Goal: Transaction & Acquisition: Book appointment/travel/reservation

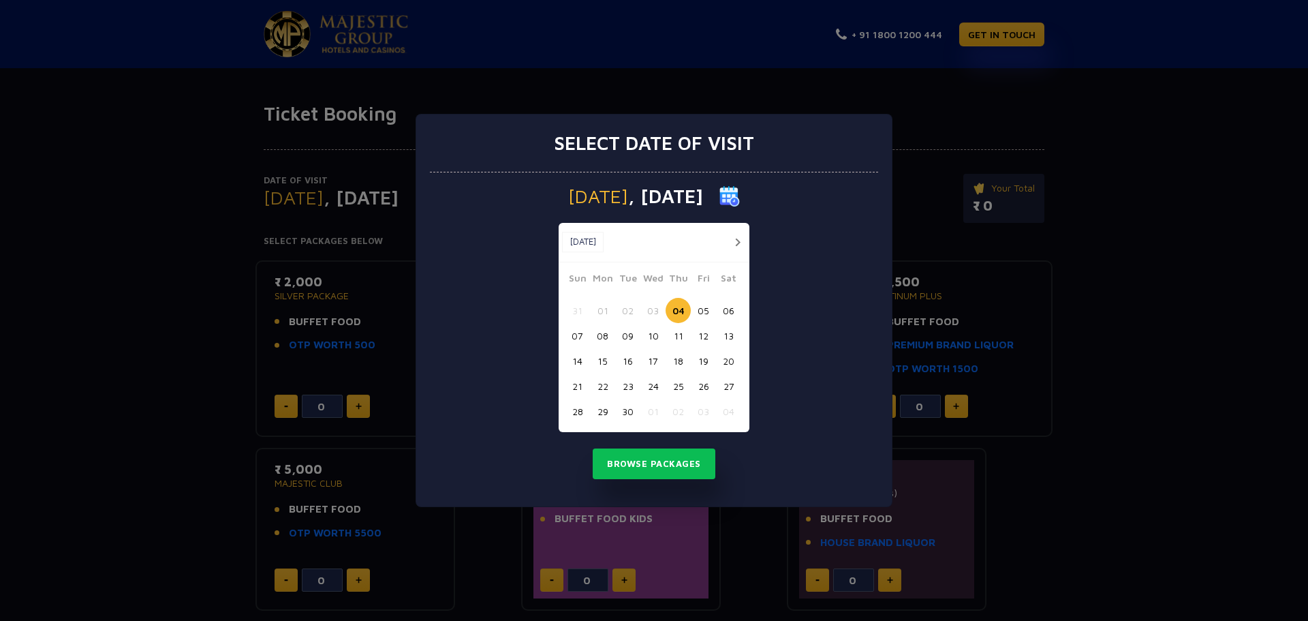
click at [738, 239] on button "button" at bounding box center [737, 242] width 17 height 17
click at [703, 332] on button "10" at bounding box center [703, 335] width 25 height 25
click at [669, 468] on button "Browse Packages" at bounding box center [654, 463] width 123 height 31
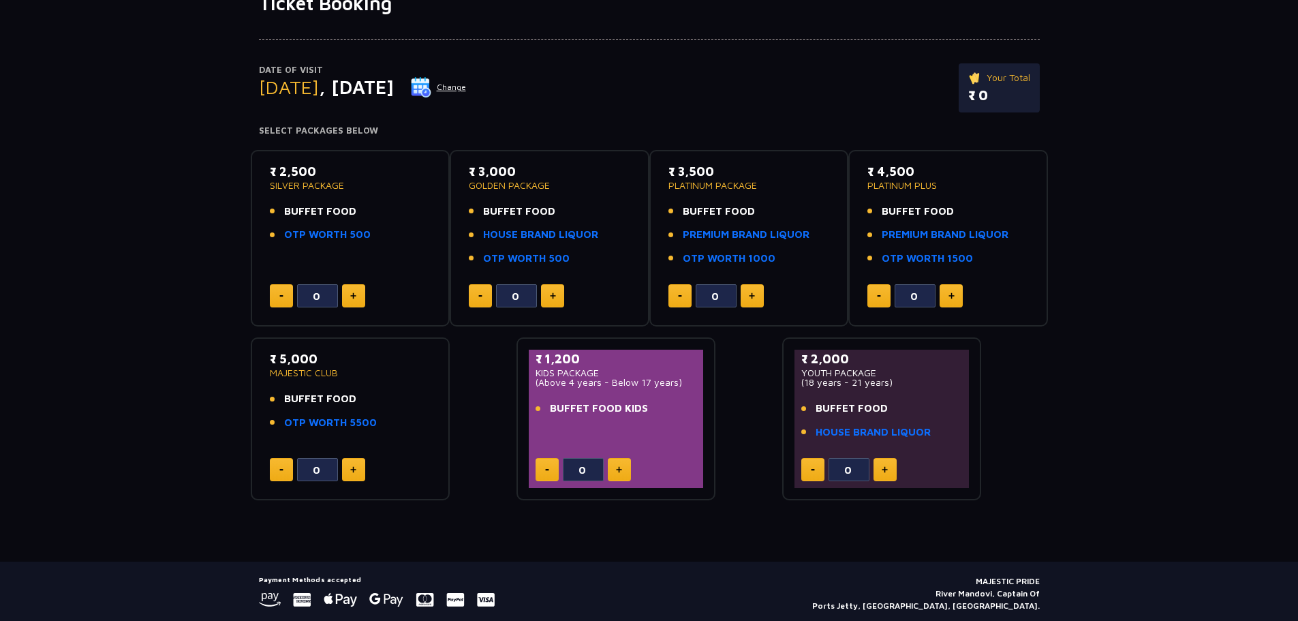
scroll to position [86, 0]
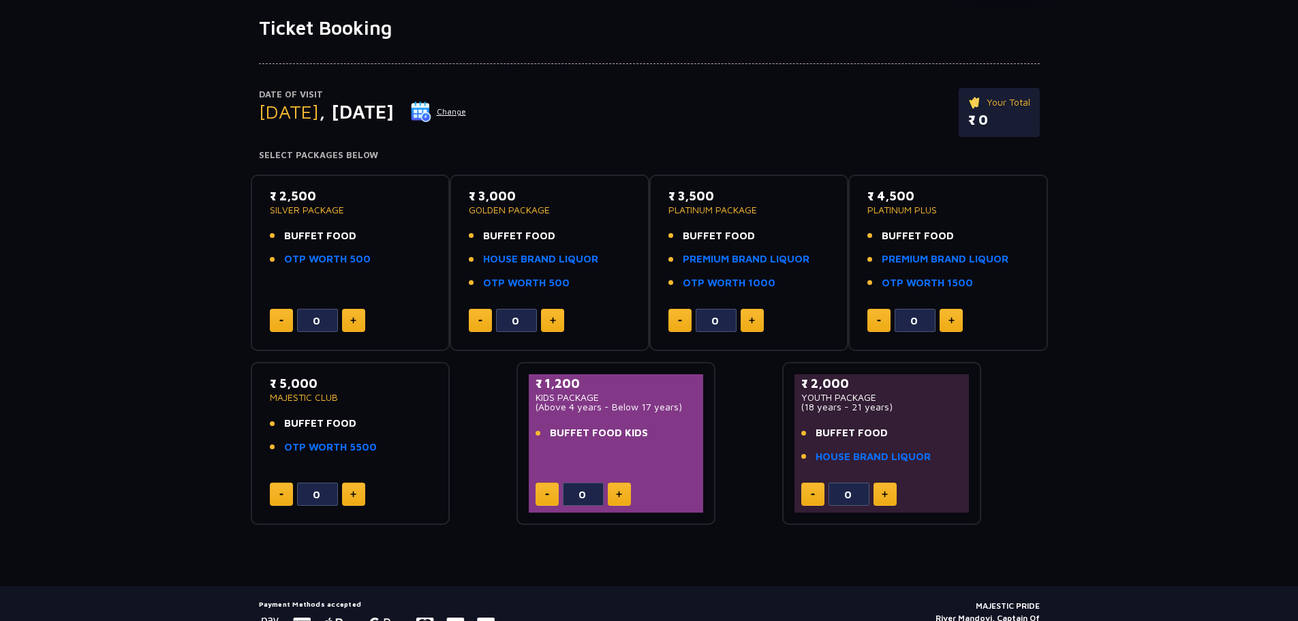
click at [353, 322] on img at bounding box center [353, 320] width 6 height 7
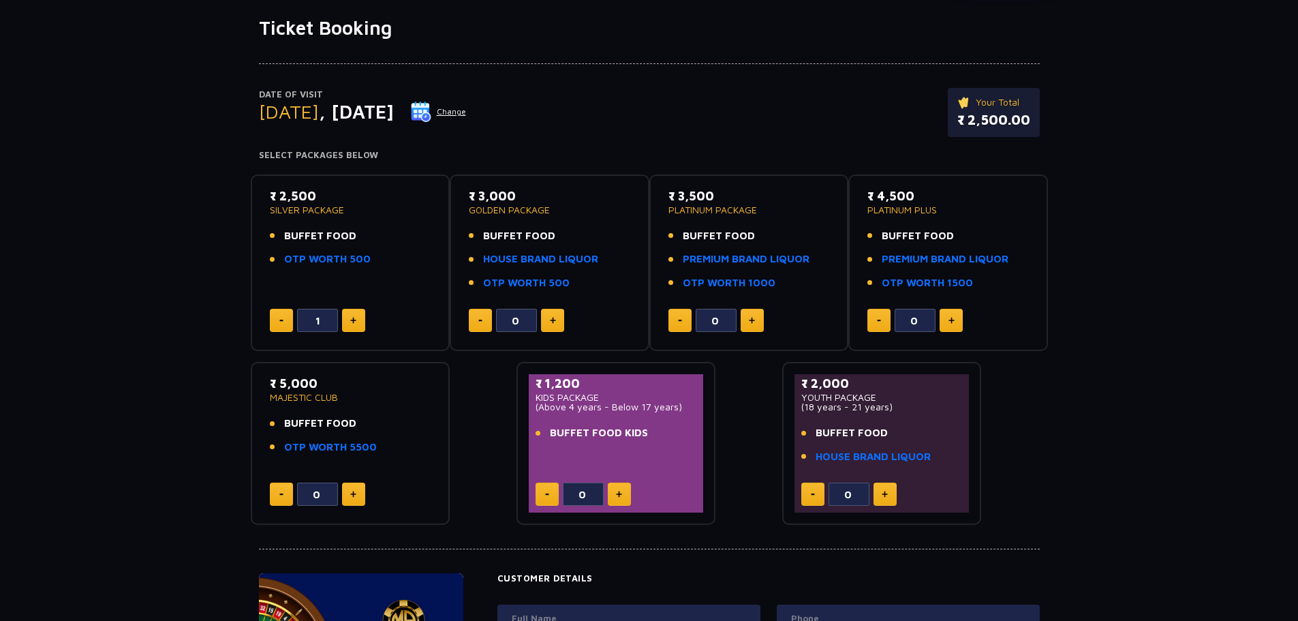
click at [354, 322] on img at bounding box center [353, 320] width 6 height 7
type input "2"
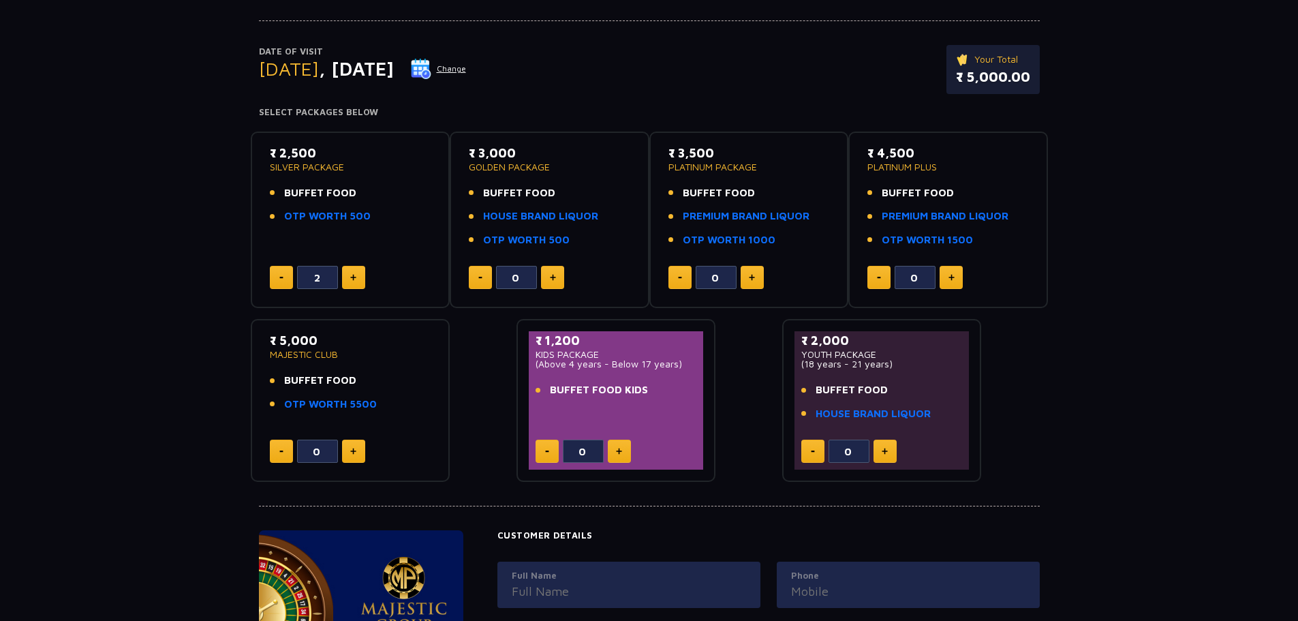
scroll to position [0, 0]
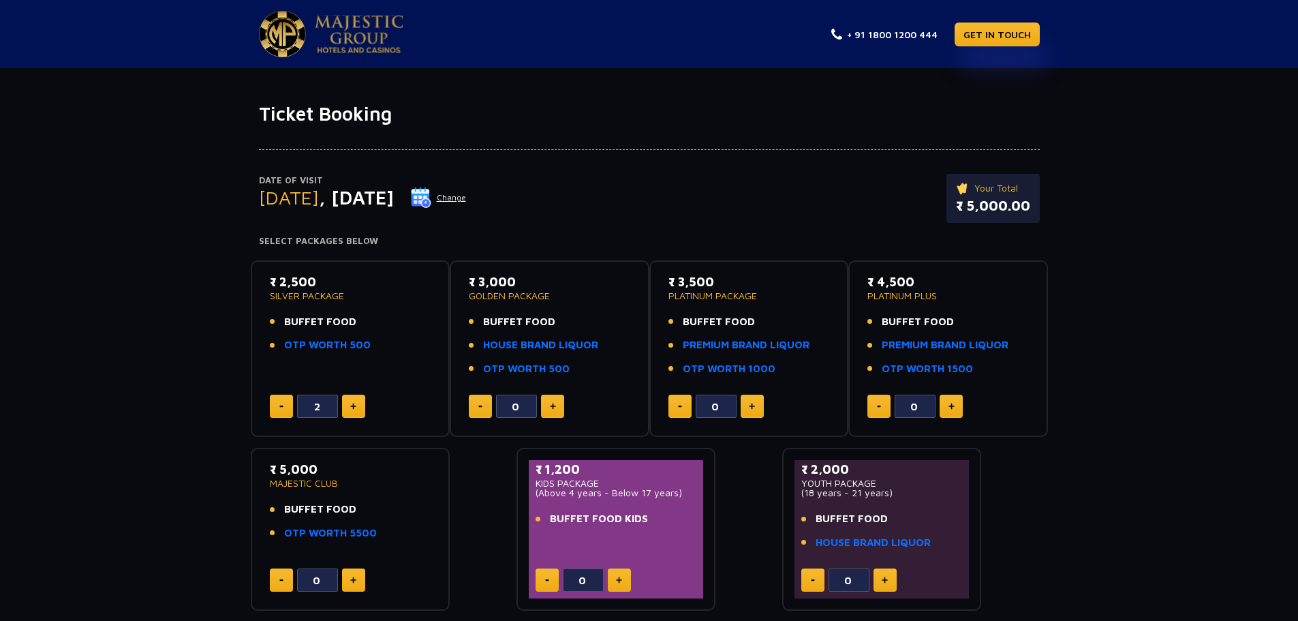
click at [467, 201] on button "Change" at bounding box center [438, 198] width 57 height 22
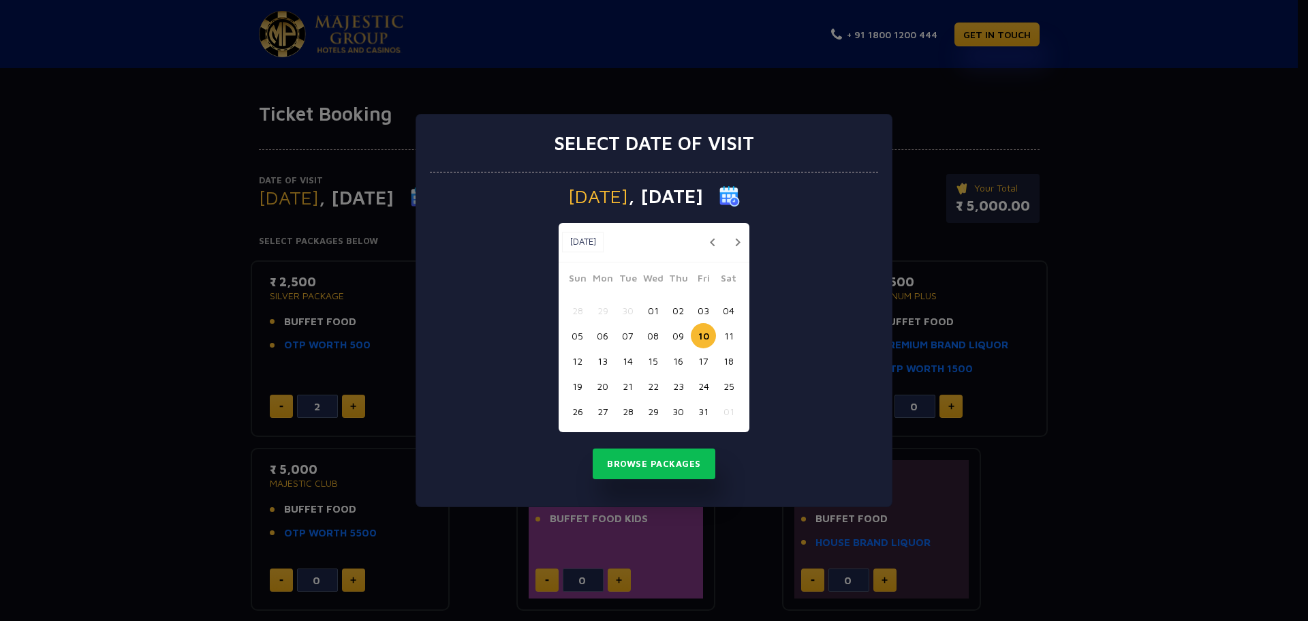
click at [712, 236] on button "button" at bounding box center [712, 242] width 17 height 17
click at [678, 360] on button "18" at bounding box center [678, 360] width 25 height 25
click at [682, 454] on button "Browse Packages" at bounding box center [654, 463] width 123 height 31
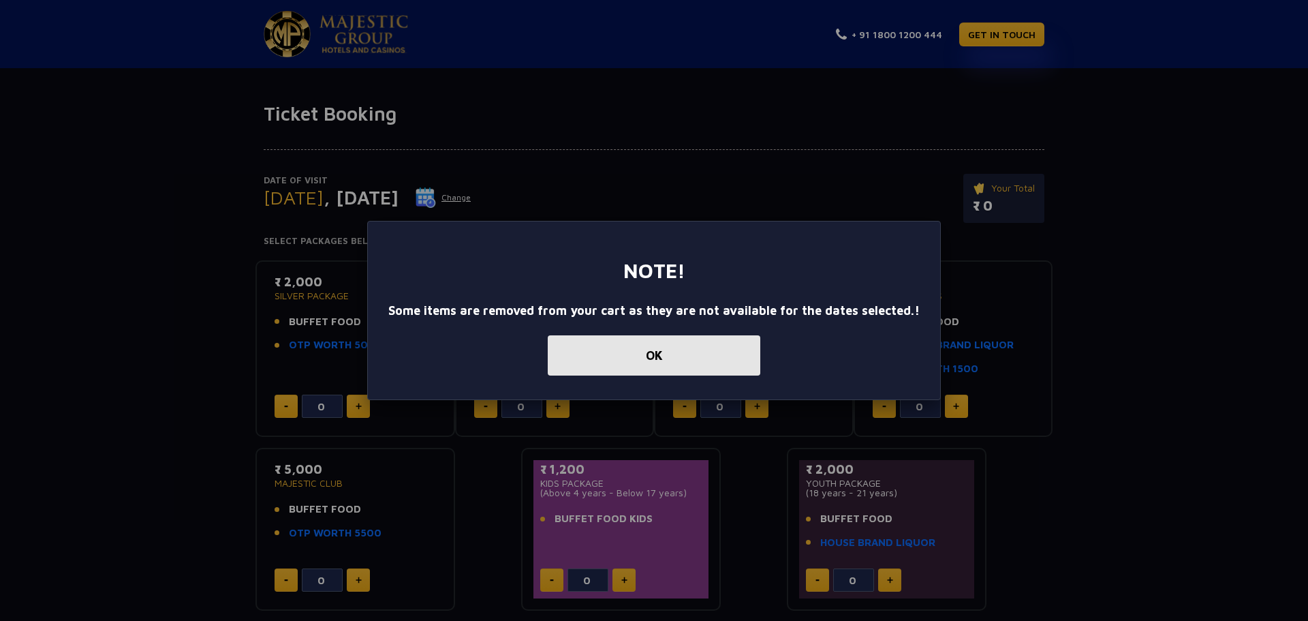
click at [674, 356] on button "OK" at bounding box center [654, 355] width 213 height 40
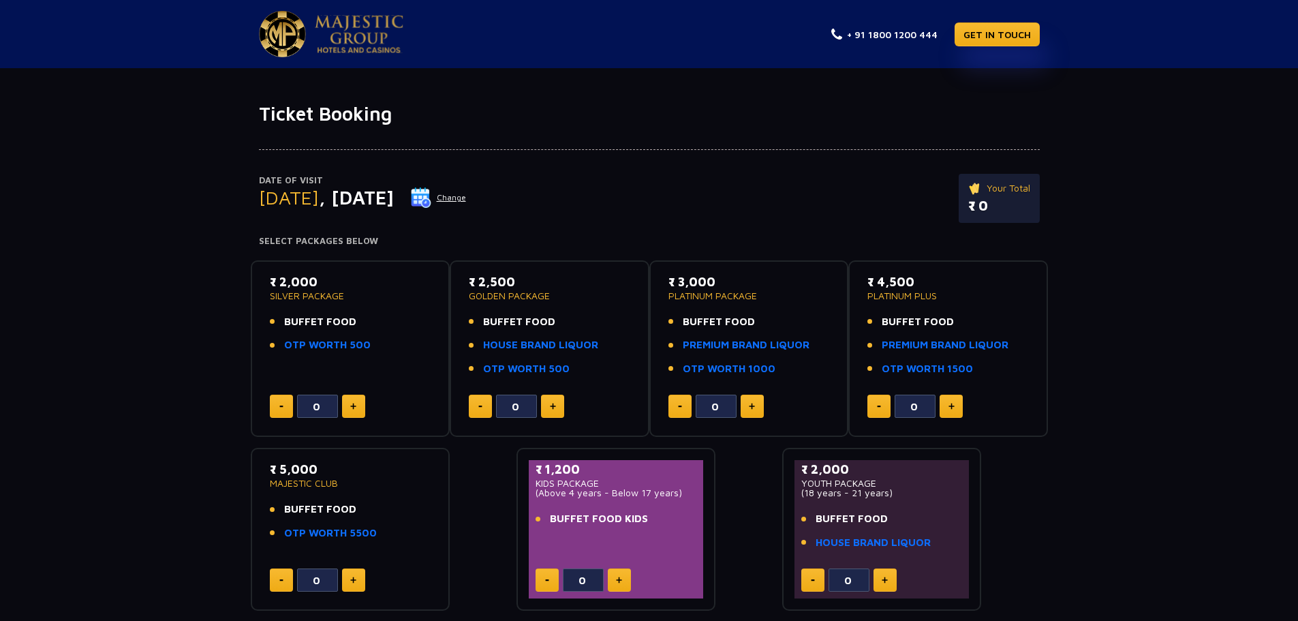
click at [467, 200] on button "Change" at bounding box center [438, 198] width 57 height 22
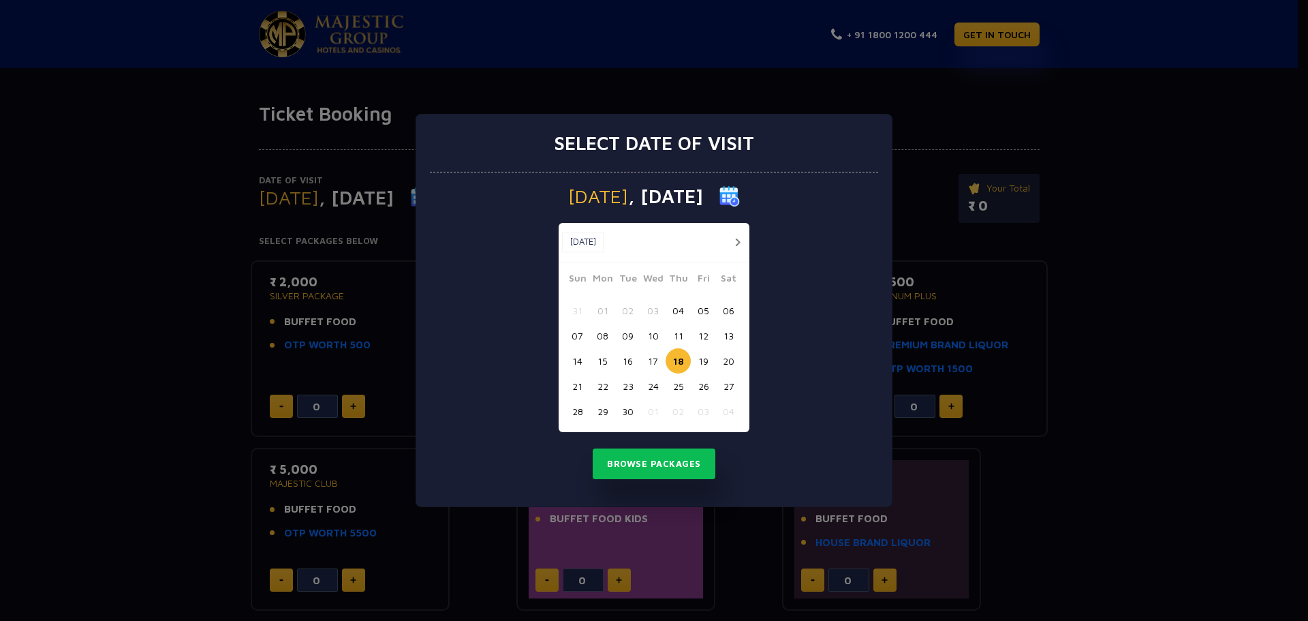
click at [736, 243] on button "button" at bounding box center [737, 242] width 17 height 17
click at [704, 335] on button "10" at bounding box center [703, 335] width 25 height 25
click at [669, 459] on button "Browse Packages" at bounding box center [654, 463] width 123 height 31
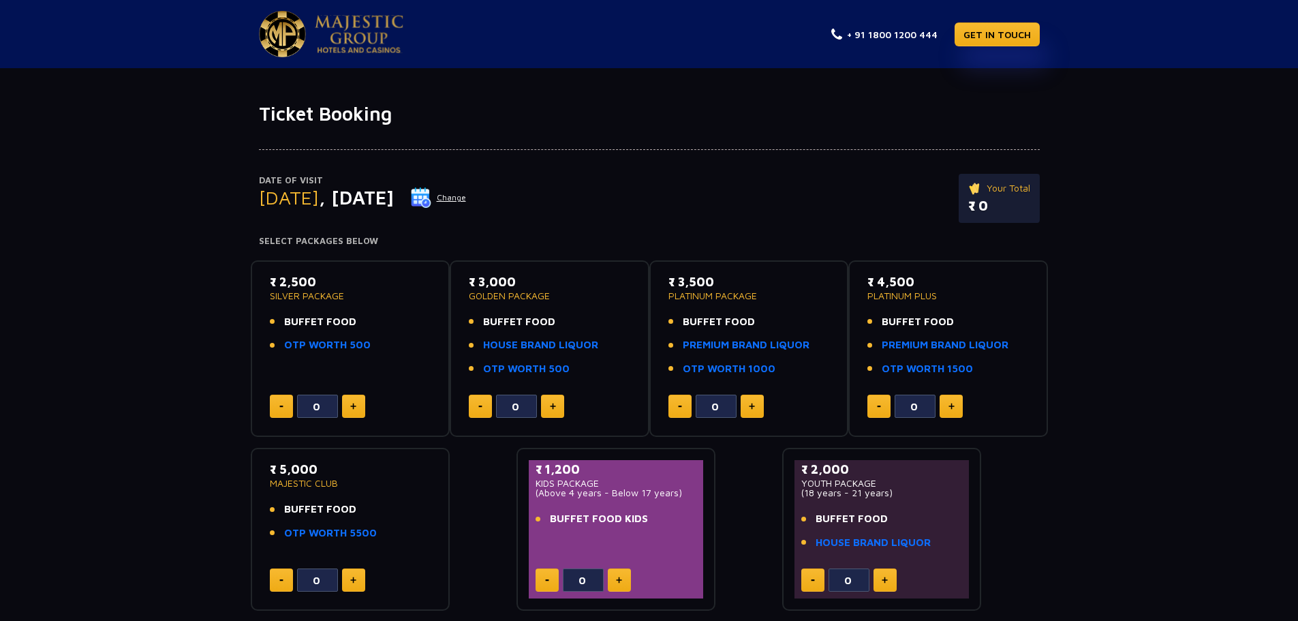
click at [467, 197] on button "Change" at bounding box center [438, 198] width 57 height 22
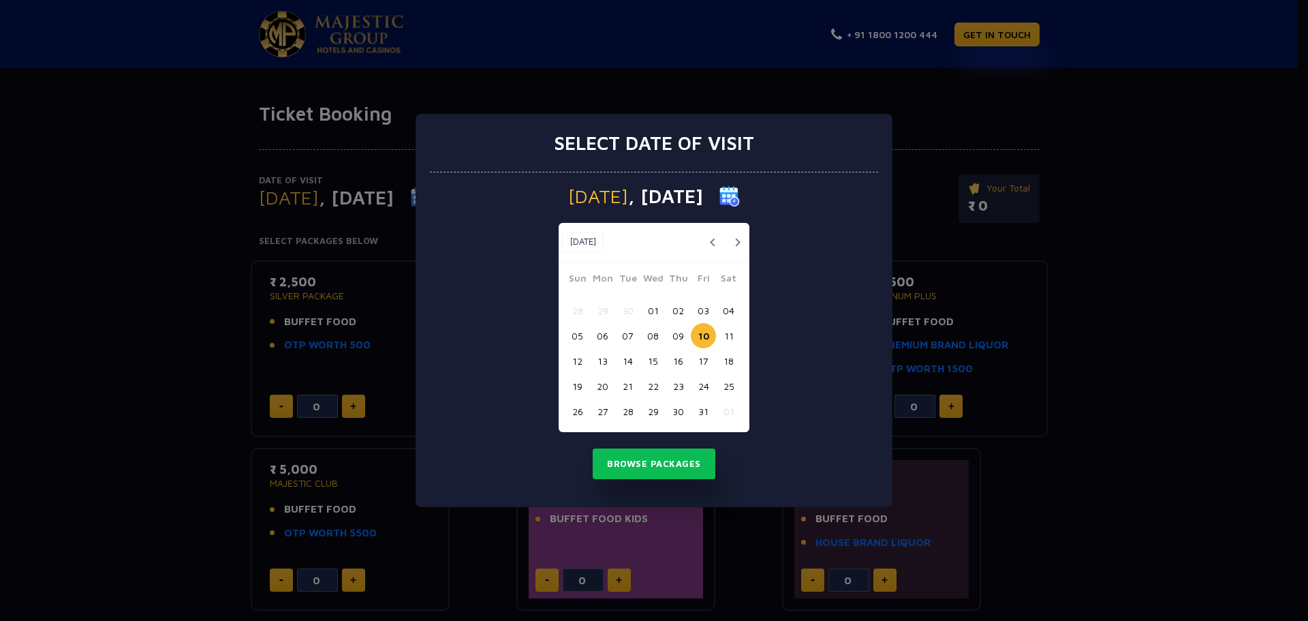
click at [672, 337] on button "09" at bounding box center [678, 335] width 25 height 25
click at [681, 465] on button "Browse Packages" at bounding box center [654, 463] width 123 height 31
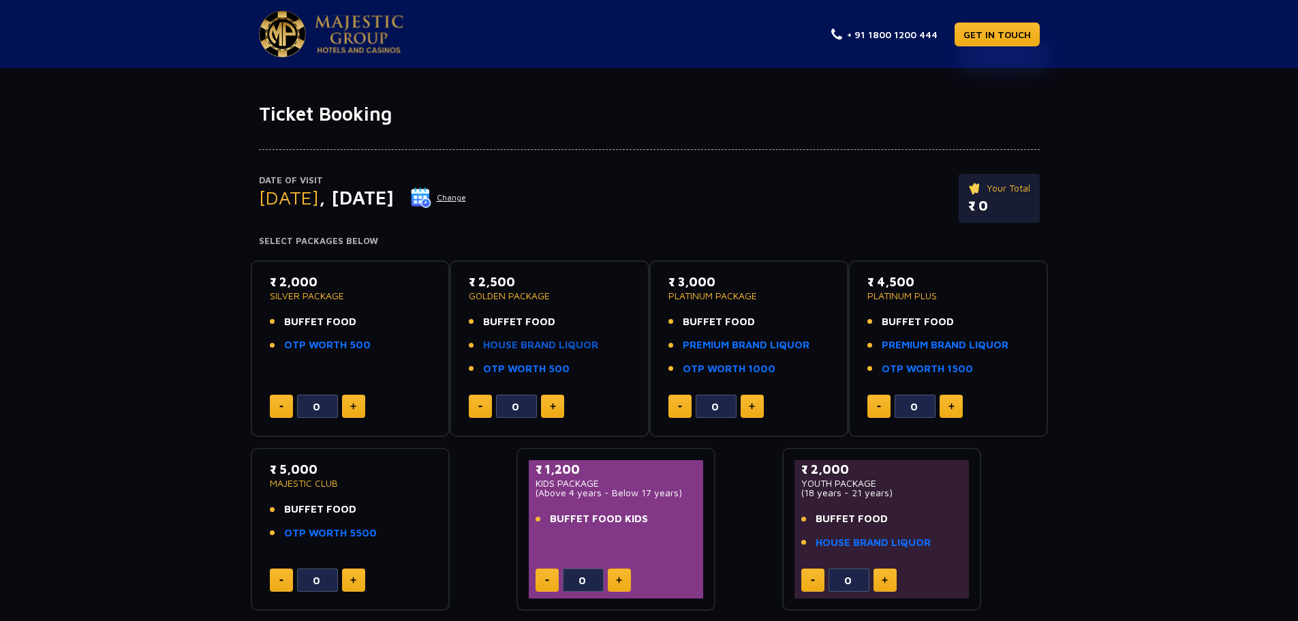
click at [578, 343] on link "HOUSE BRAND LIQUOR" at bounding box center [540, 345] width 115 height 16
click at [467, 198] on button "Change" at bounding box center [438, 198] width 57 height 22
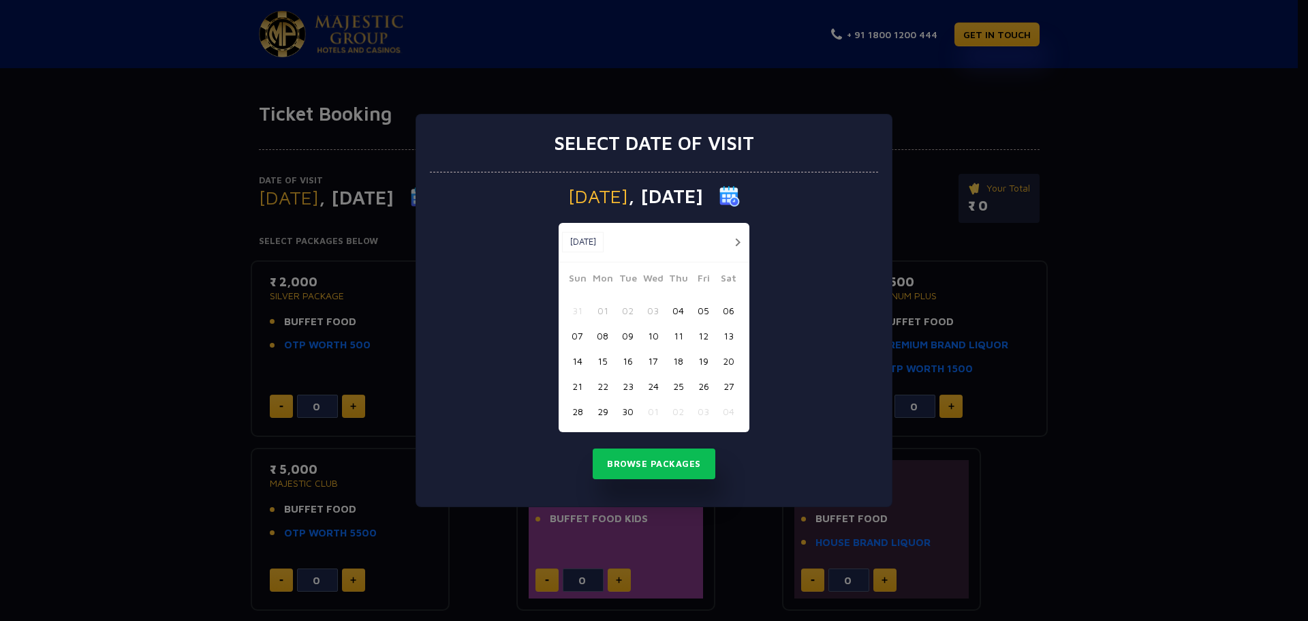
click at [737, 241] on button "button" at bounding box center [737, 242] width 17 height 17
click at [662, 465] on button "Browse Packages" at bounding box center [654, 463] width 123 height 31
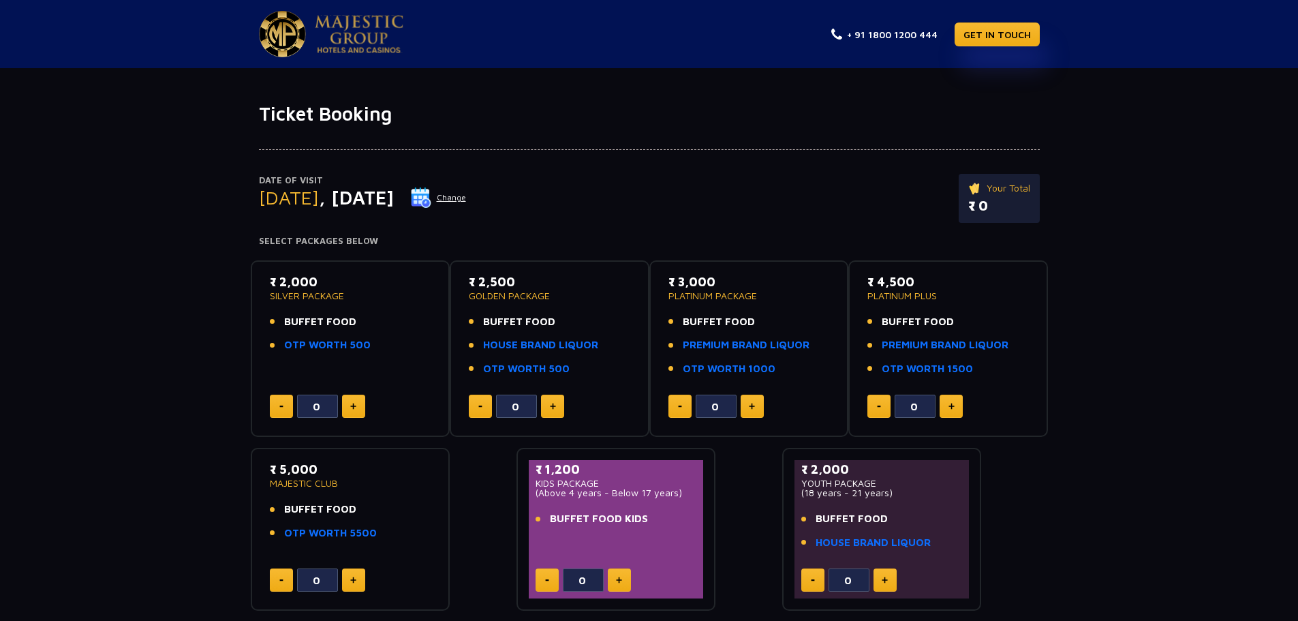
click at [467, 198] on button "Change" at bounding box center [438, 198] width 57 height 22
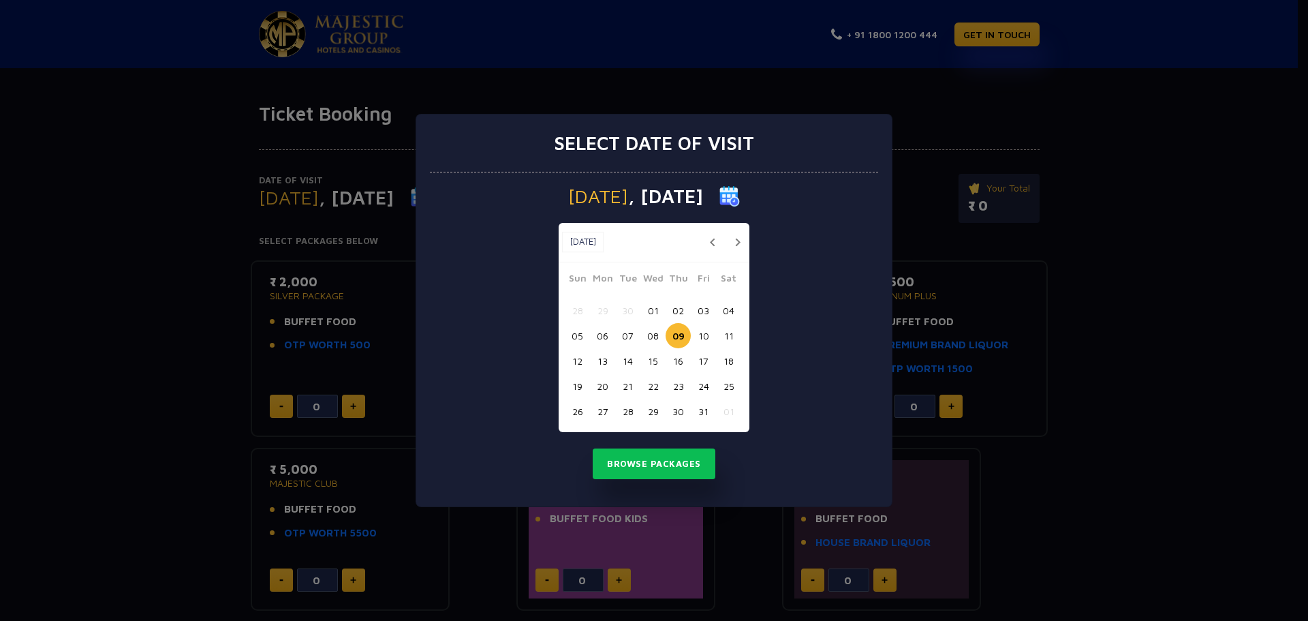
click at [702, 336] on button "10" at bounding box center [703, 335] width 25 height 25
click at [675, 462] on button "Browse Packages" at bounding box center [654, 463] width 123 height 31
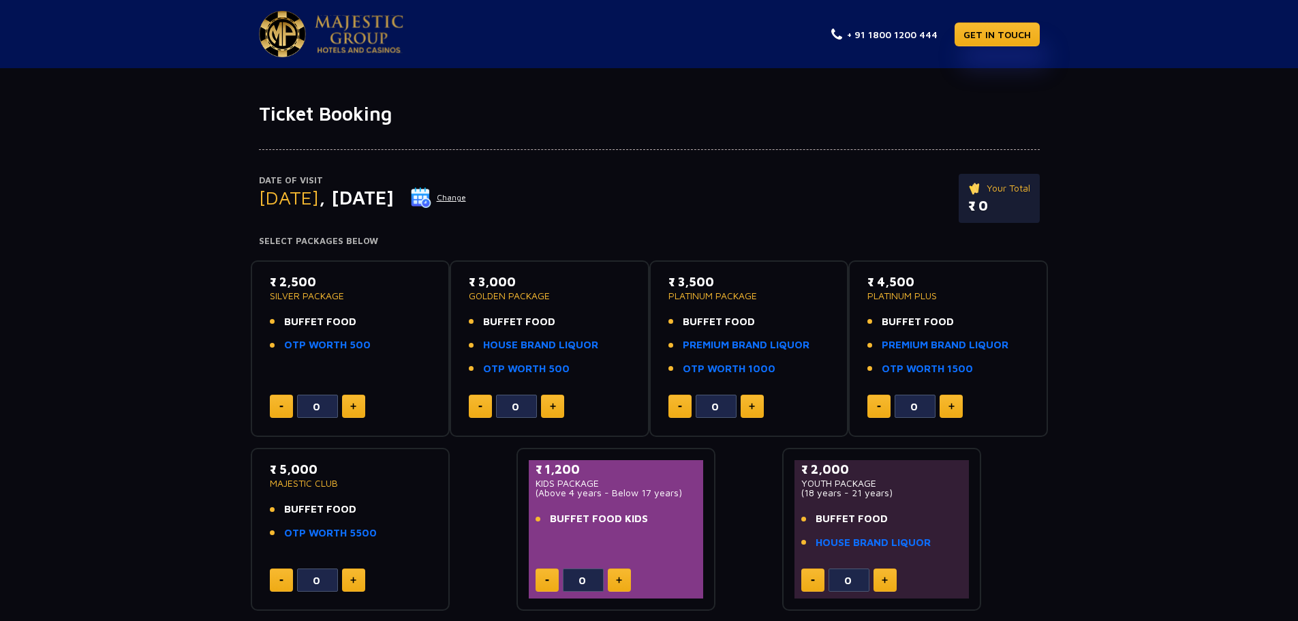
click at [467, 194] on button "Change" at bounding box center [438, 198] width 57 height 22
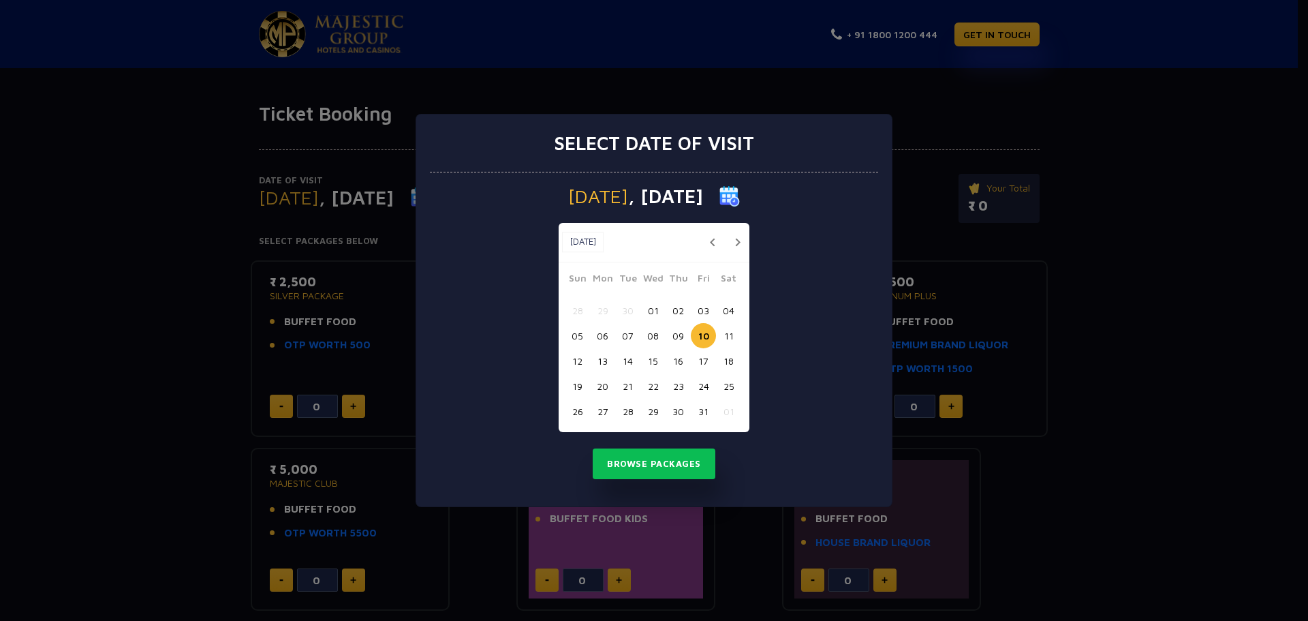
click at [683, 337] on button "09" at bounding box center [678, 335] width 25 height 25
click at [674, 468] on button "Browse Packages" at bounding box center [654, 463] width 123 height 31
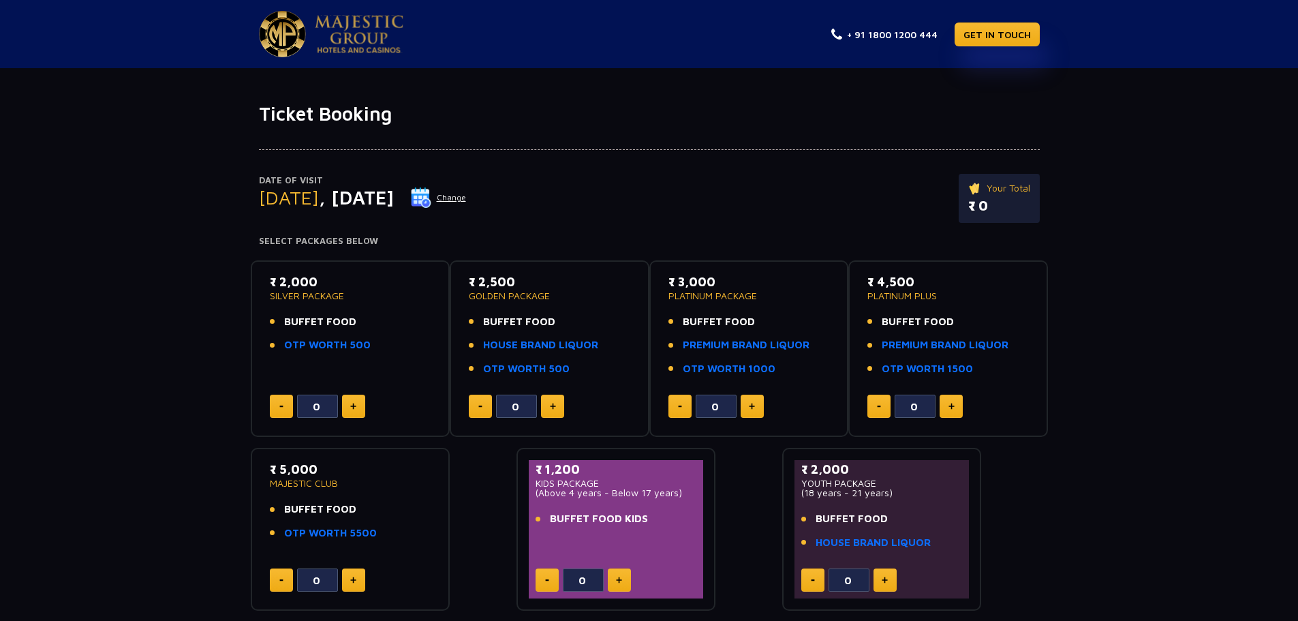
scroll to position [68, 0]
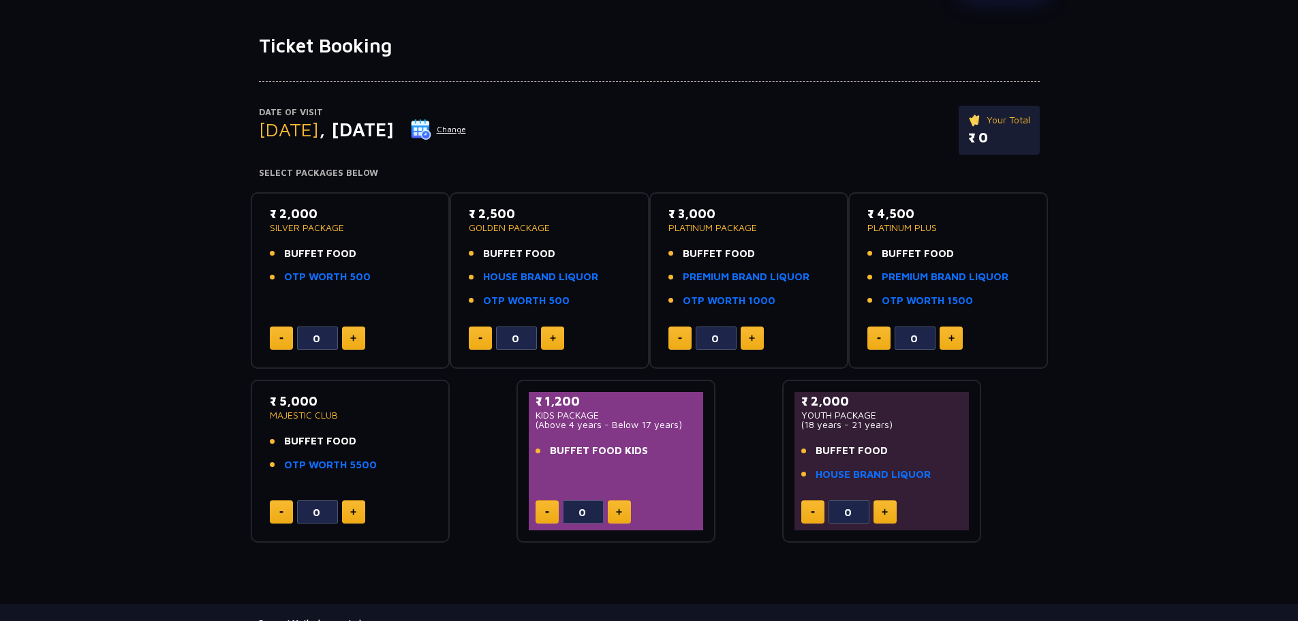
click at [384, 412] on p "MAJESTIC CLUB" at bounding box center [350, 415] width 161 height 10
click at [354, 341] on img at bounding box center [353, 338] width 6 height 7
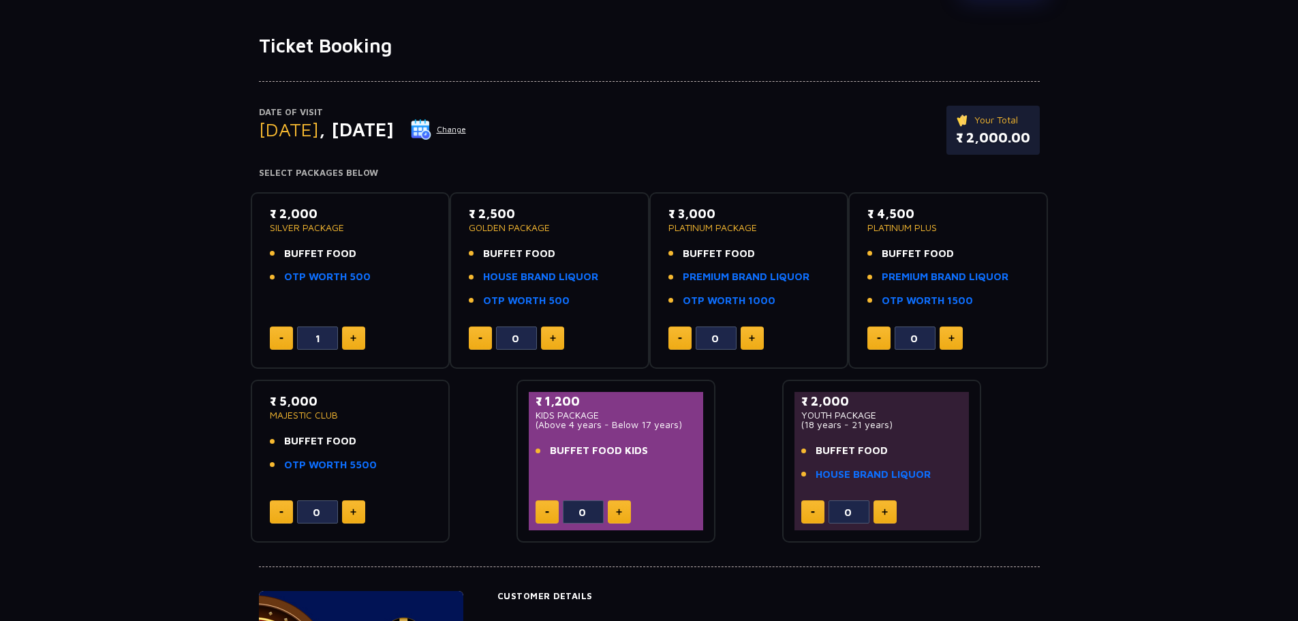
click at [354, 341] on img at bounding box center [353, 338] width 6 height 7
type input "2"
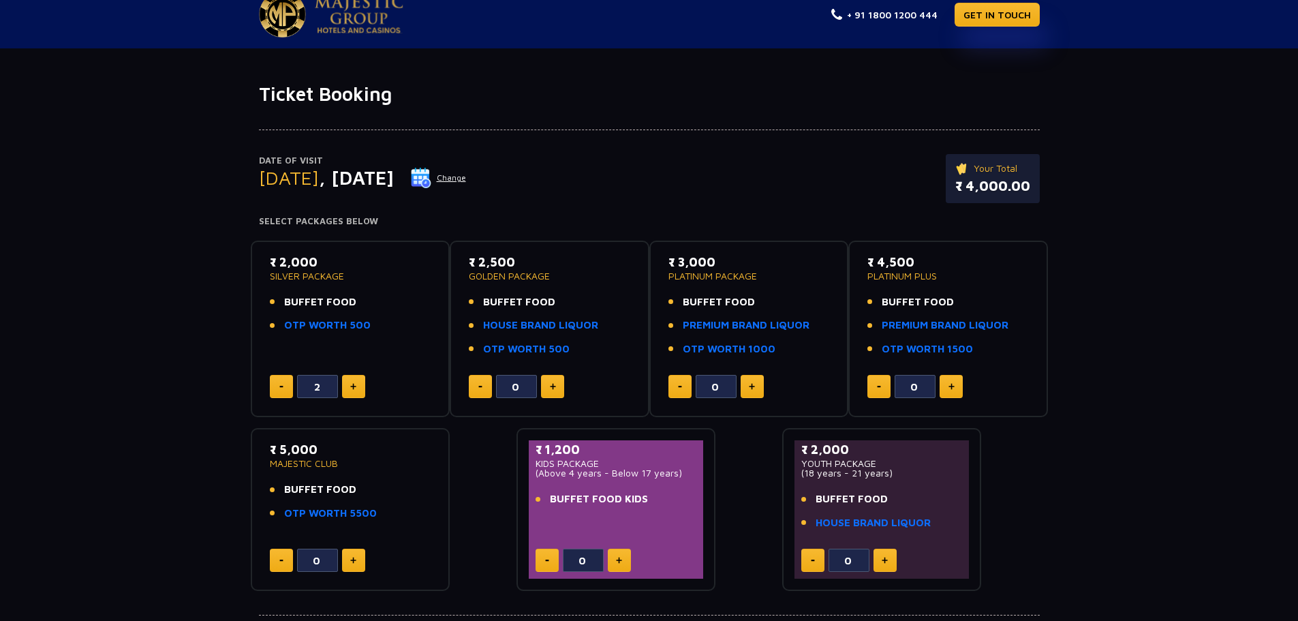
scroll to position [0, 0]
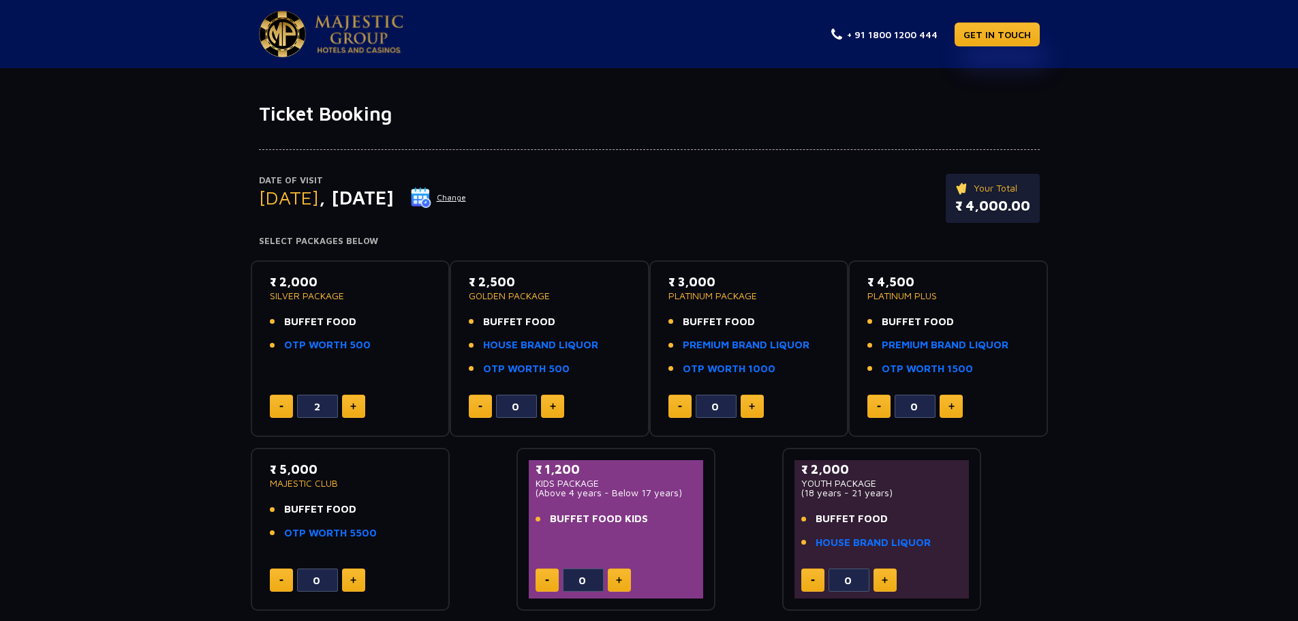
drag, startPoint x: 281, startPoint y: 318, endPoint x: 370, endPoint y: 316, distance: 88.6
click at [370, 316] on li "BUFFET FOOD" at bounding box center [350, 322] width 161 height 16
click at [379, 325] on li "BUFFET FOOD" at bounding box center [350, 322] width 161 height 16
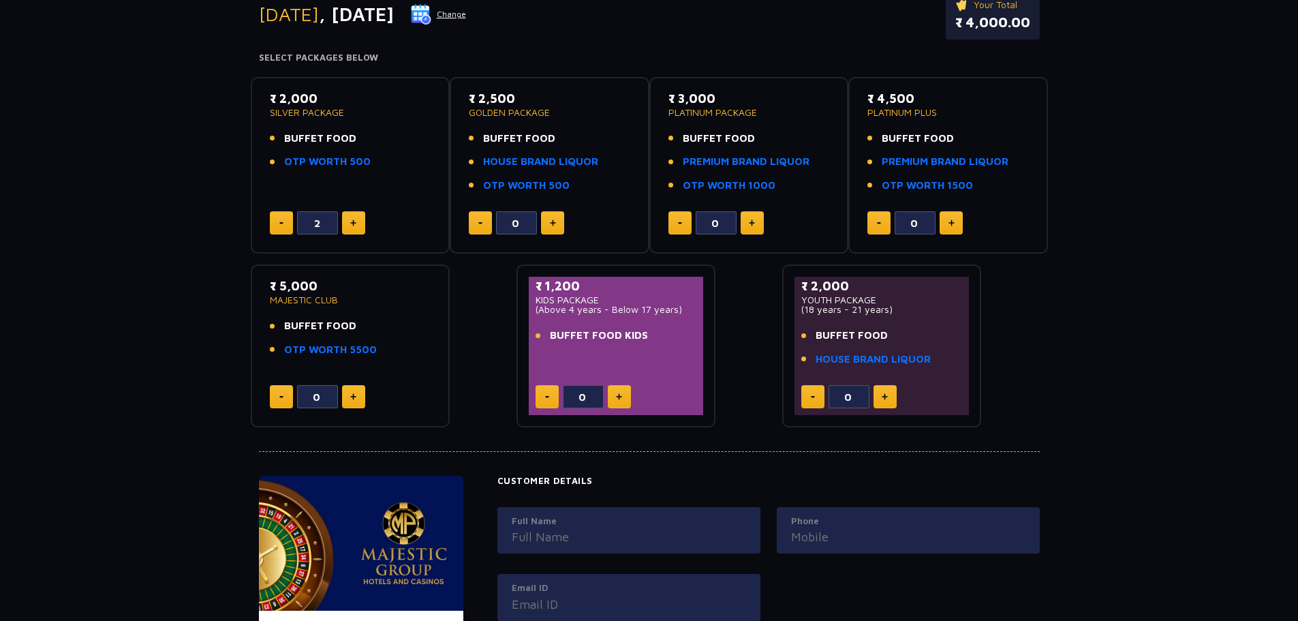
scroll to position [136, 0]
